Goal: Find specific page/section: Find specific page/section

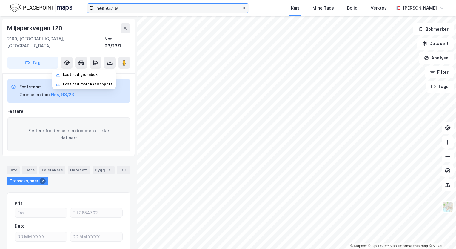
click at [127, 8] on input "nes 93/19" at bounding box center [168, 8] width 148 height 9
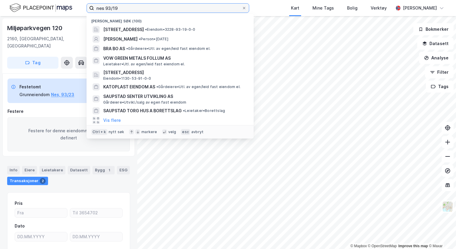
click at [127, 8] on input "nes 93/19" at bounding box center [168, 8] width 148 height 9
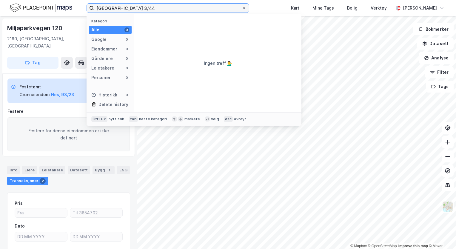
click at [129, 7] on input "[GEOGRAPHIC_DATA] 3/44" at bounding box center [168, 8] width 148 height 9
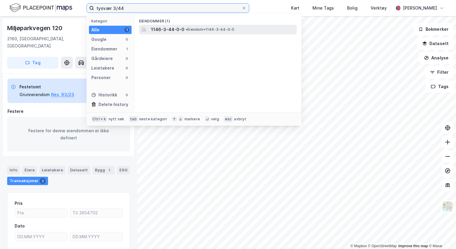
type input "tysvær 3/44"
click at [187, 30] on span "• Eiendom • 1146-3-44-0-0" at bounding box center [209, 29] width 49 height 5
